Goal: Find specific page/section: Find specific page/section

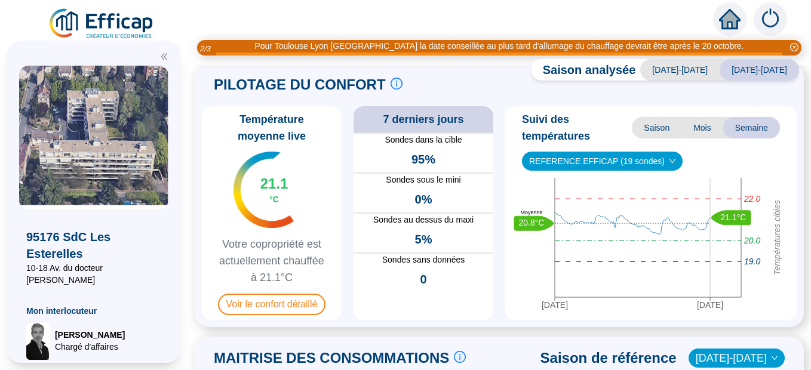
scroll to position [62, 0]
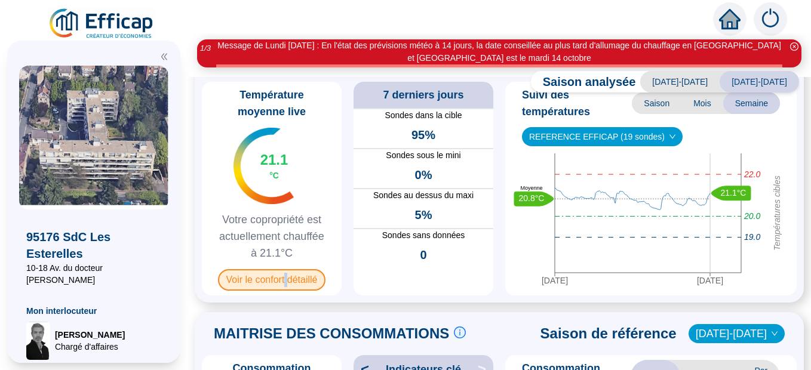
click at [295, 277] on span "Voir le confort détaillé" at bounding box center [272, 280] width 108 height 22
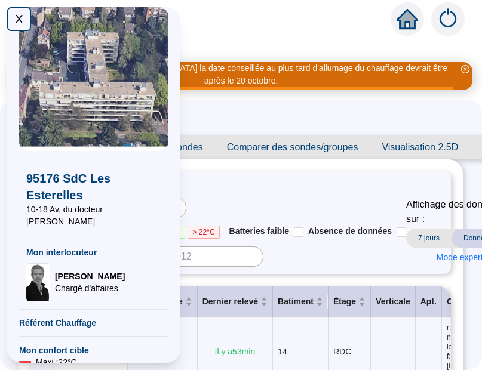
click at [278, 267] on div "Filtres Batiment : Températures : < 19°C 19 - 22°C > 22°C Batteries faible Abse…" at bounding box center [241, 222] width 420 height 103
click at [207, 256] on input at bounding box center [216, 257] width 96 height 20
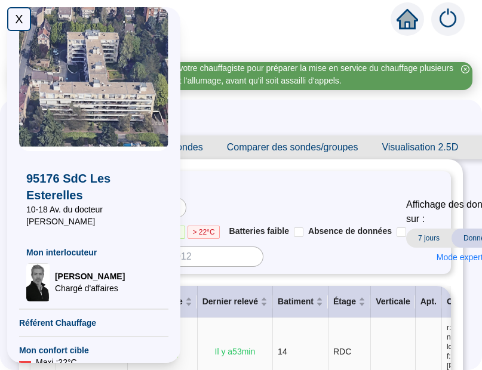
click at [226, 333] on td "Il y a 53 min" at bounding box center [235, 352] width 75 height 68
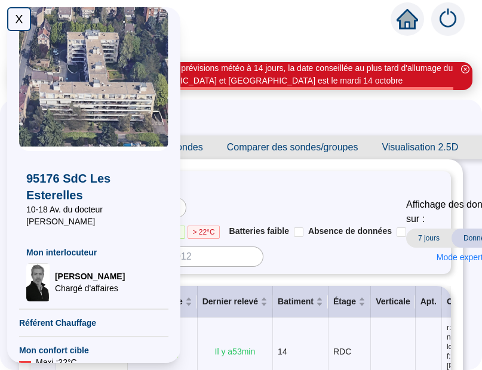
click at [399, 29] on icon "home" at bounding box center [408, 19] width 22 height 20
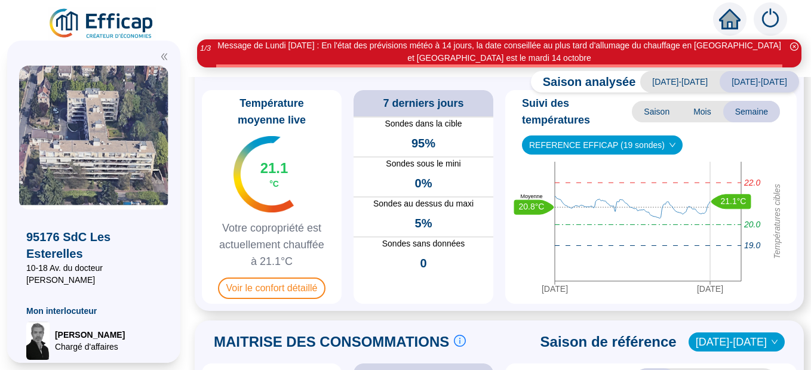
scroll to position [40, 0]
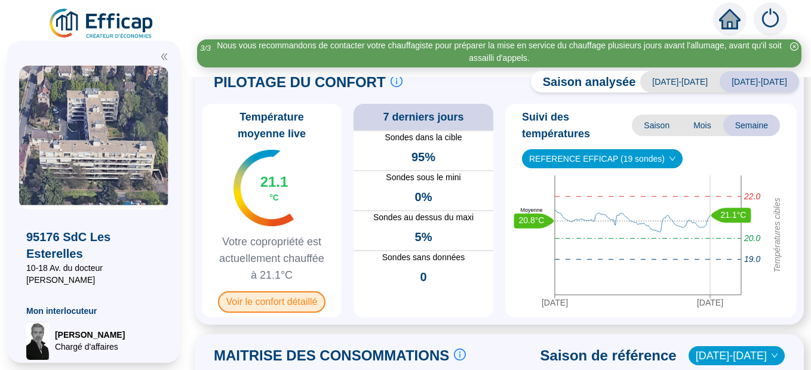
click at [271, 291] on div "Température moyenne live 21.1 °C Votre copropriété est actuellement chauffée à …" at bounding box center [272, 211] width 140 height 214
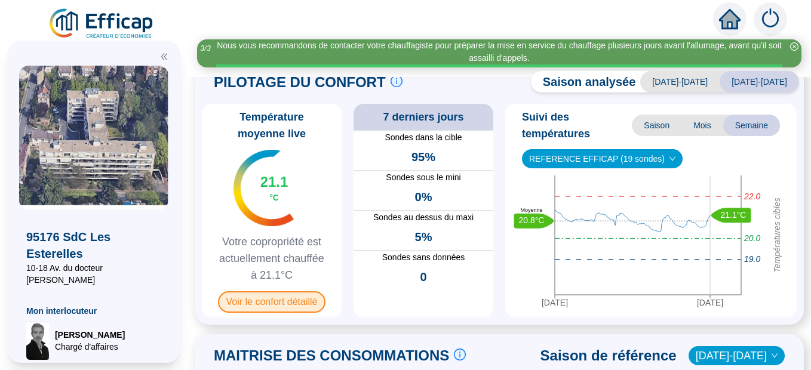
click at [271, 300] on span "Voir le confort détaillé" at bounding box center [272, 303] width 108 height 22
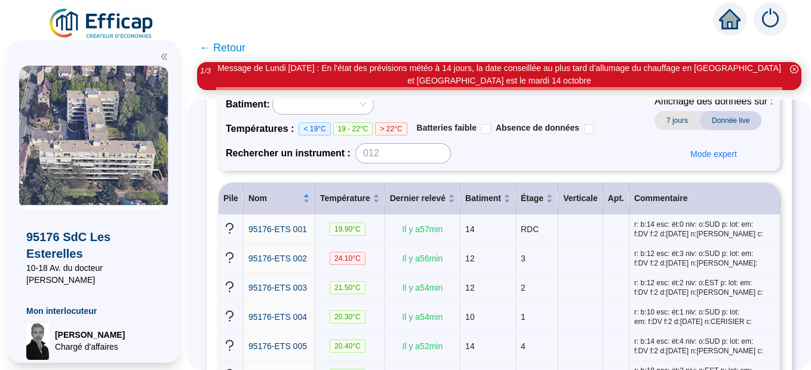
scroll to position [106, 0]
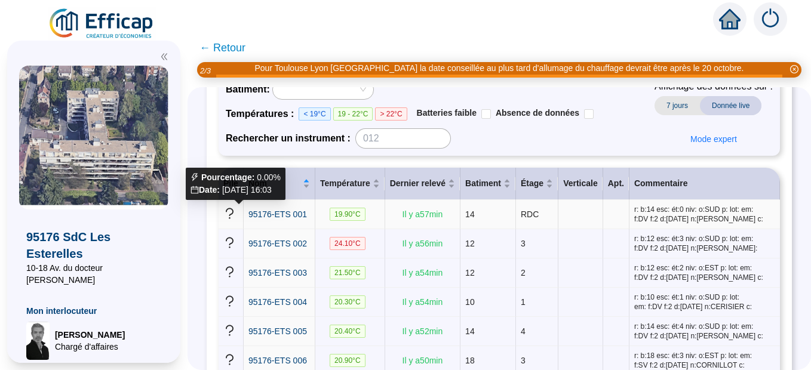
click at [236, 214] on icon "question" at bounding box center [229, 213] width 13 height 13
click at [234, 212] on icon "question" at bounding box center [229, 213] width 13 height 13
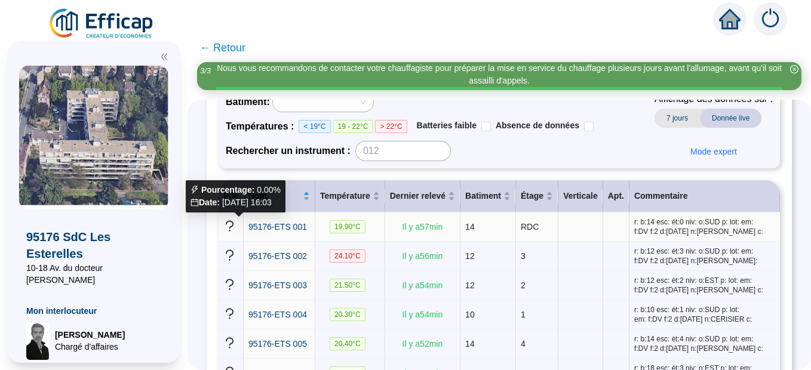
click at [236, 225] on icon "question" at bounding box center [229, 226] width 13 height 13
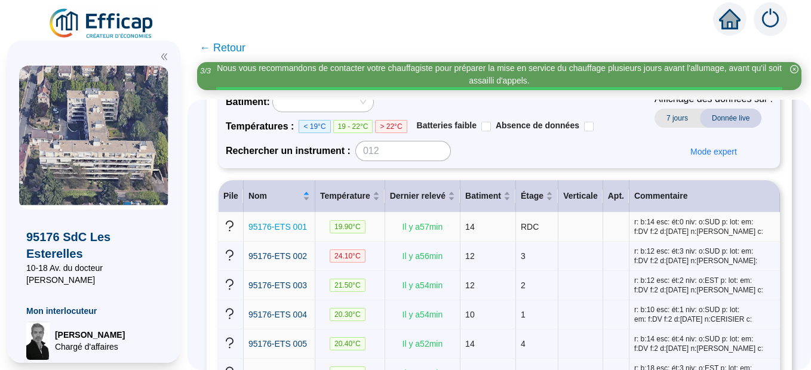
click at [276, 230] on span "95176-ETS 001" at bounding box center [278, 227] width 59 height 10
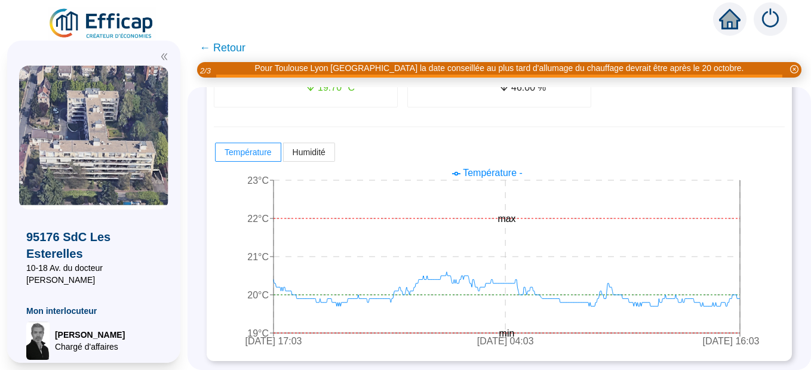
scroll to position [330, 0]
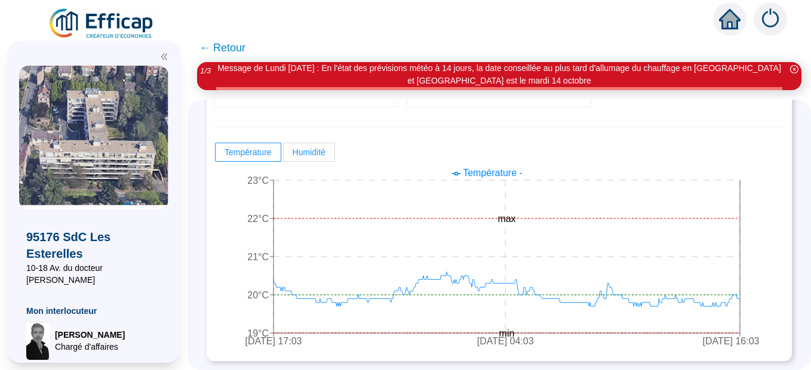
click at [316, 154] on span "Humidité" at bounding box center [309, 153] width 33 height 10
click at [284, 155] on input "Humidité" at bounding box center [284, 155] width 0 height 0
